Goal: Find contact information

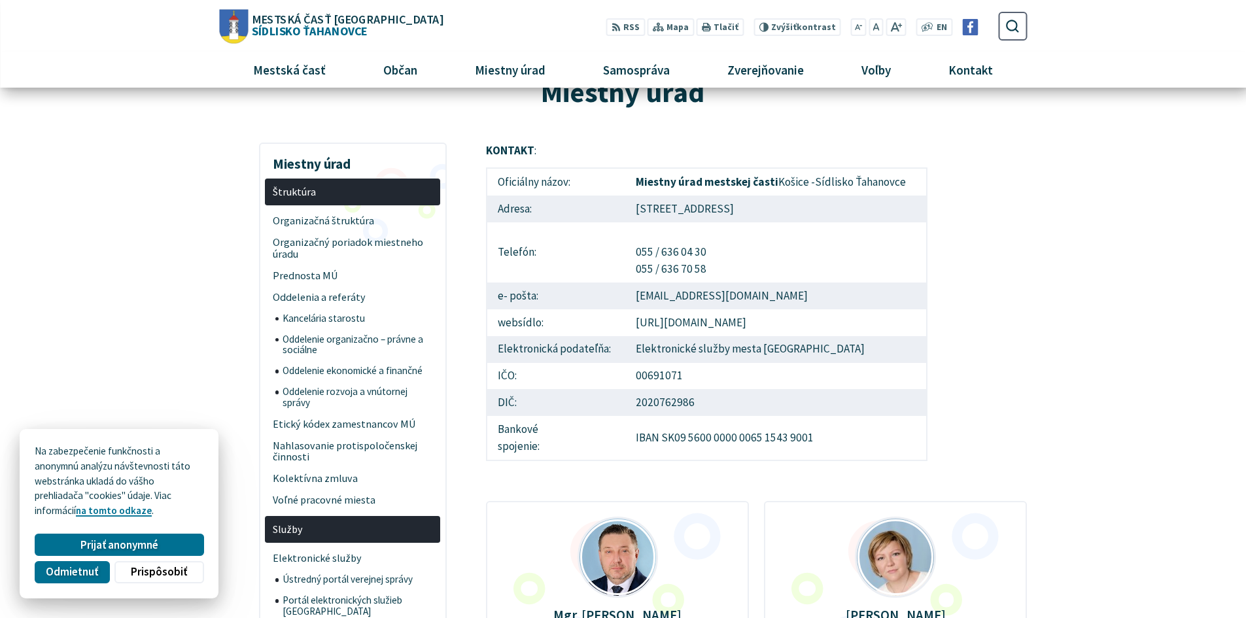
scroll to position [65, 0]
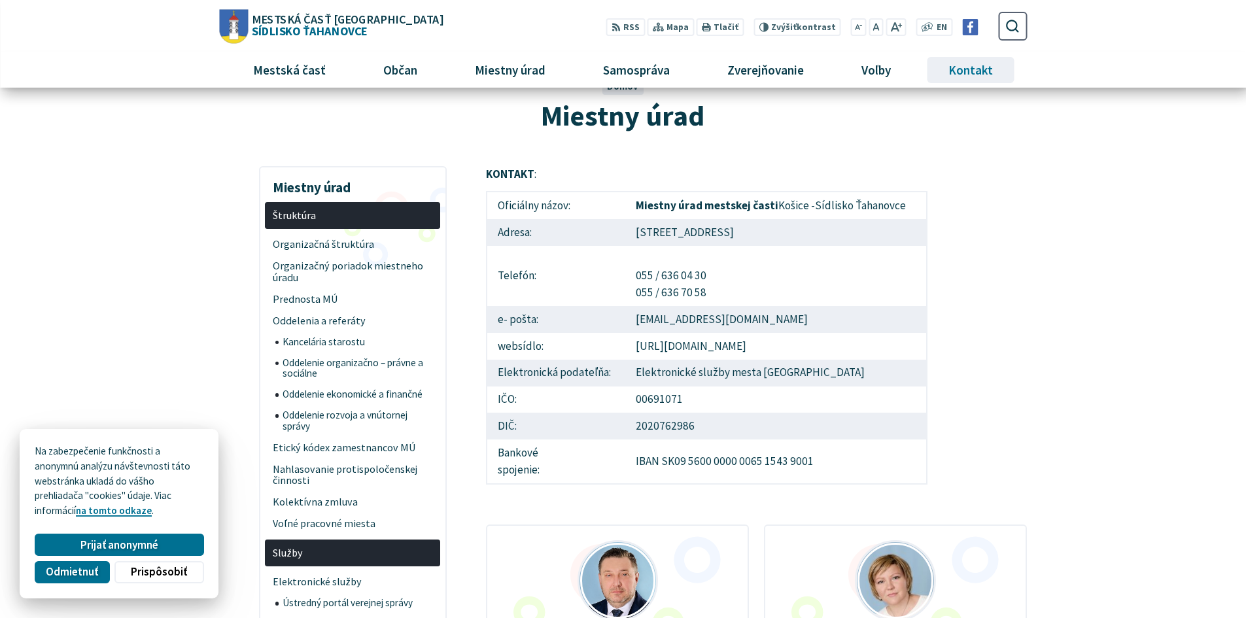
click at [966, 77] on span "Kontakt" at bounding box center [971, 69] width 54 height 35
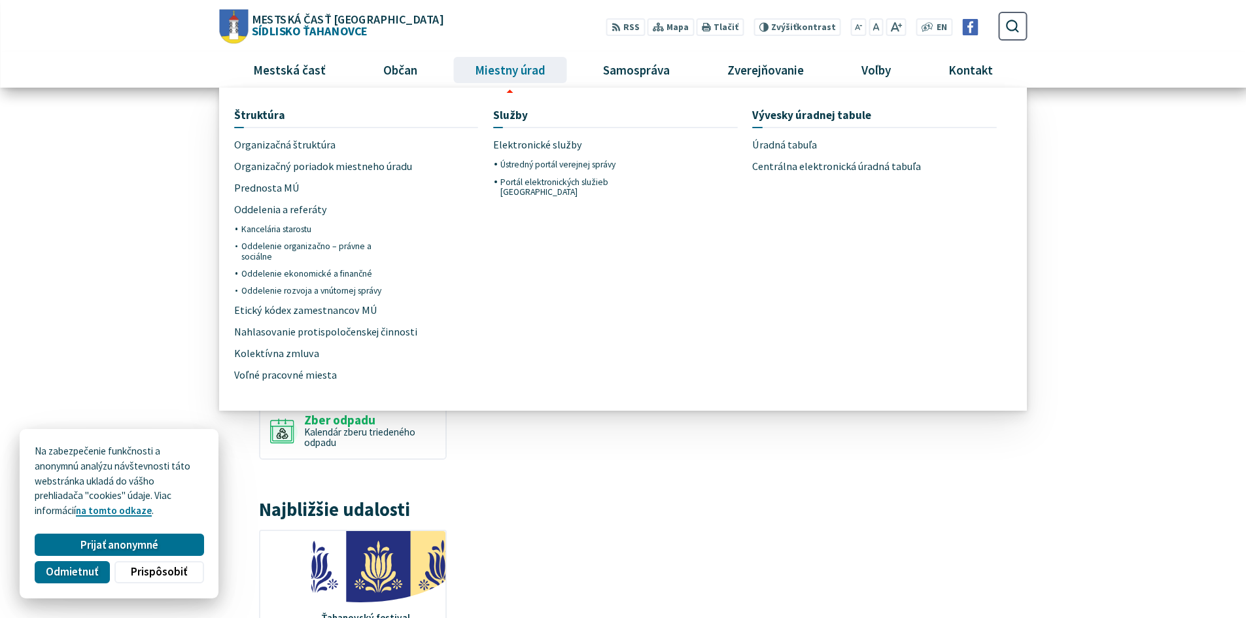
scroll to position [65, 0]
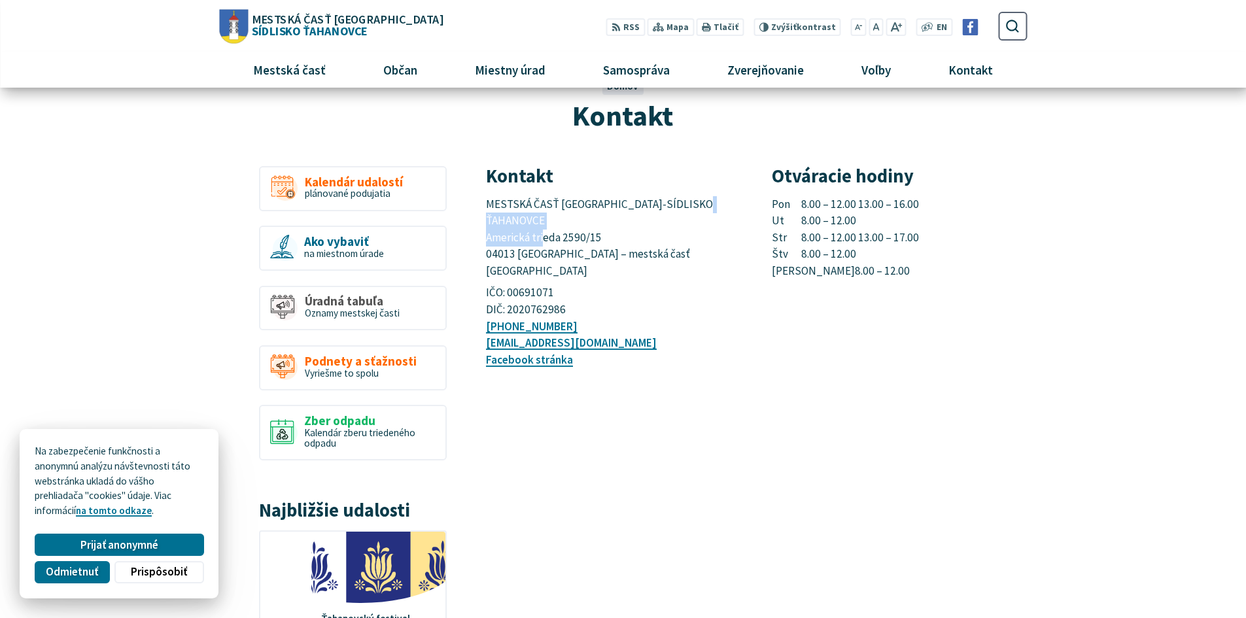
drag, startPoint x: 600, startPoint y: 219, endPoint x: 486, endPoint y: 220, distance: 113.8
click at [486, 220] on p "MESTSKÁ ČASŤ KOŠICE-SÍDLISKO ŤAHANOVCE Americká trieda 2590/15 04013 Košice – m…" at bounding box center [613, 238] width 255 height 84
copy span "Americká trieda 2590/15"
